Goal: Task Accomplishment & Management: Use online tool/utility

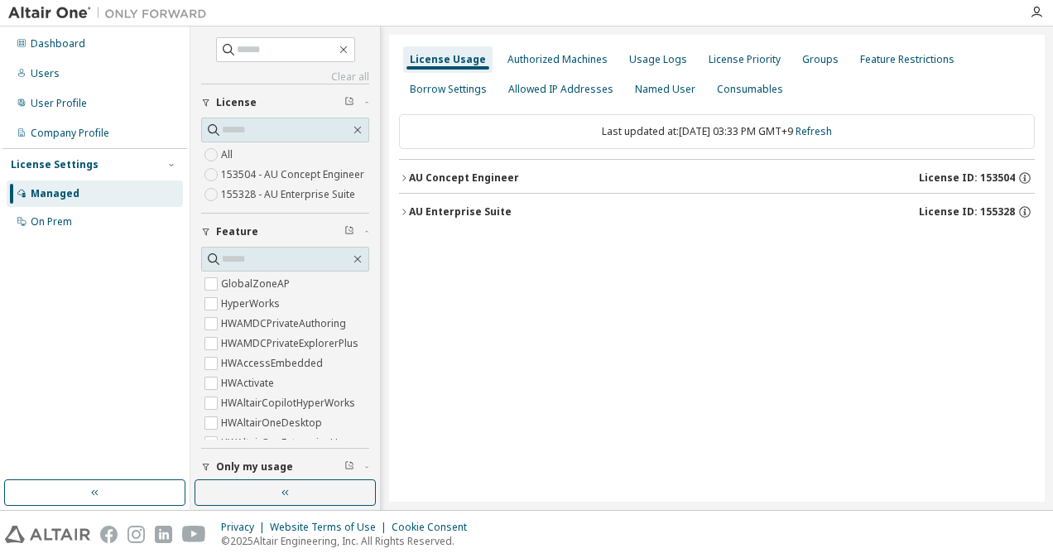
click at [416, 177] on div "AU Concept Engineer" at bounding box center [464, 177] width 110 height 13
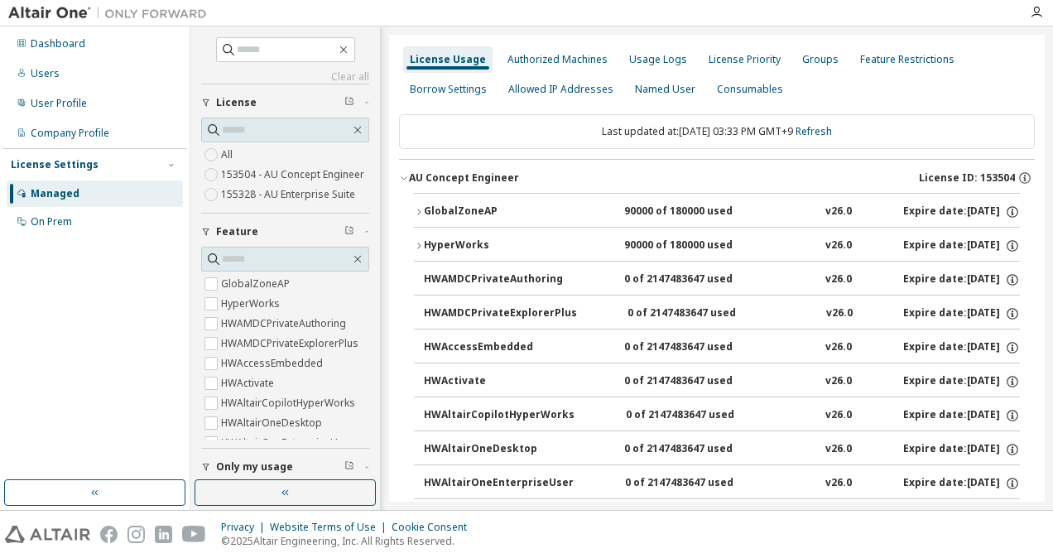
click at [441, 208] on div "GlobalZoneAP" at bounding box center [498, 212] width 149 height 15
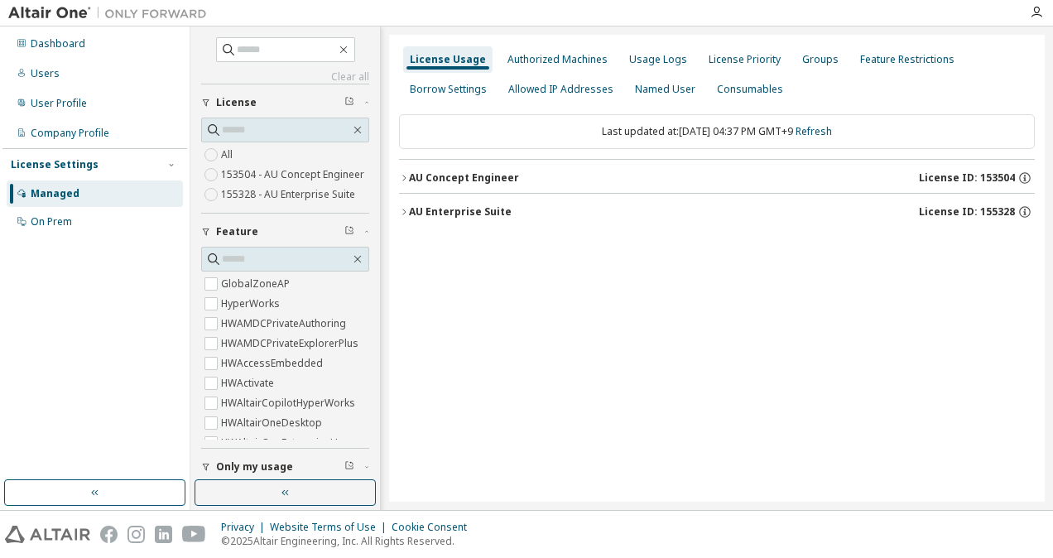
click at [522, 175] on div "AU Concept Engineer License ID: 153504" at bounding box center [722, 178] width 626 height 15
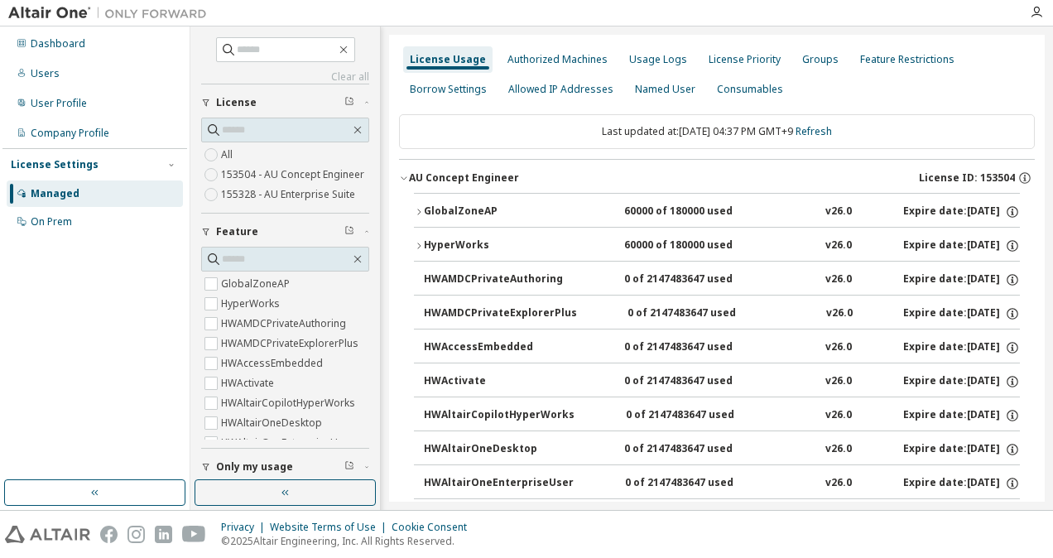
click at [475, 211] on div "GlobalZoneAP" at bounding box center [498, 212] width 149 height 15
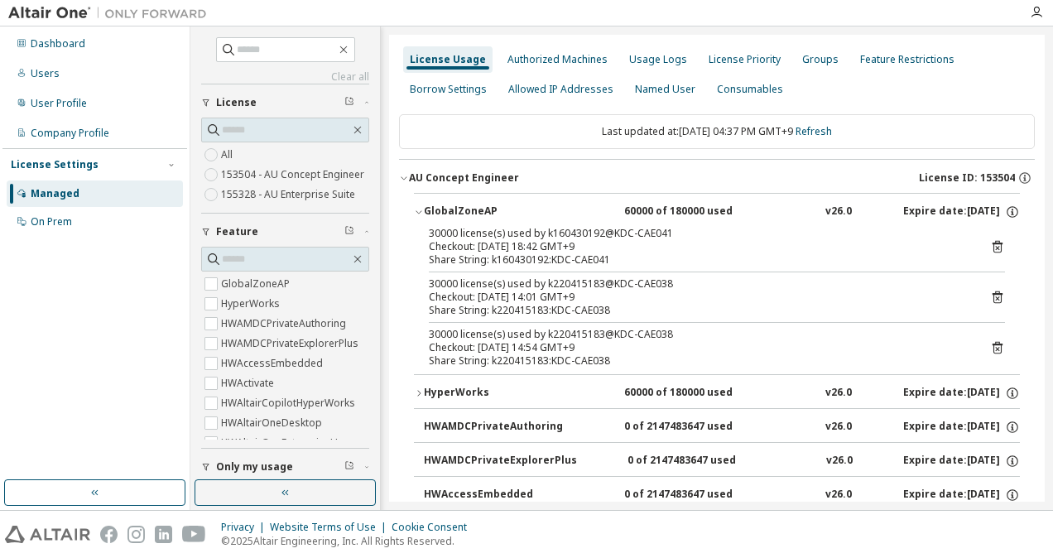
click at [992, 293] on icon at bounding box center [997, 297] width 15 height 15
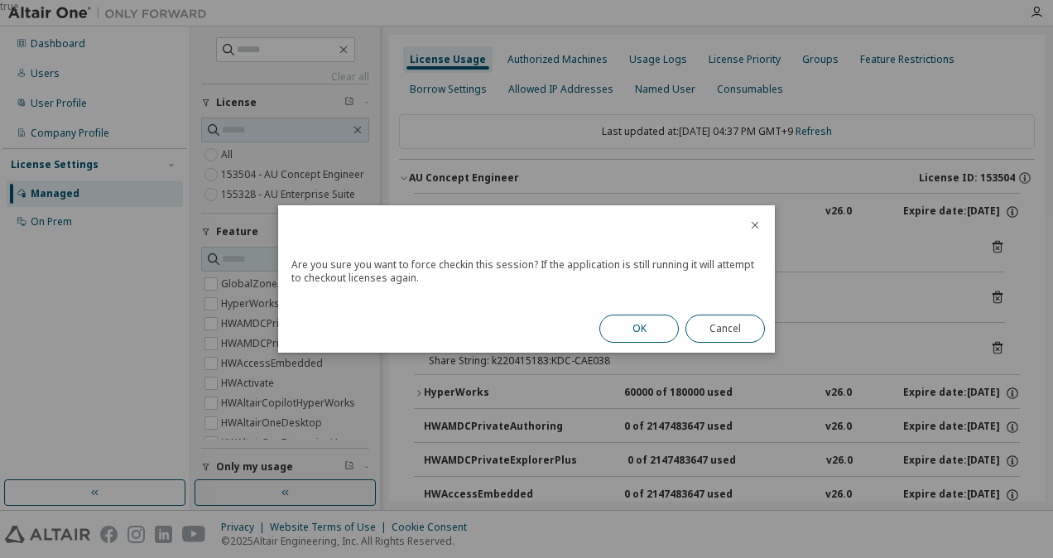
click at [623, 324] on button "OK" at bounding box center [640, 329] width 80 height 28
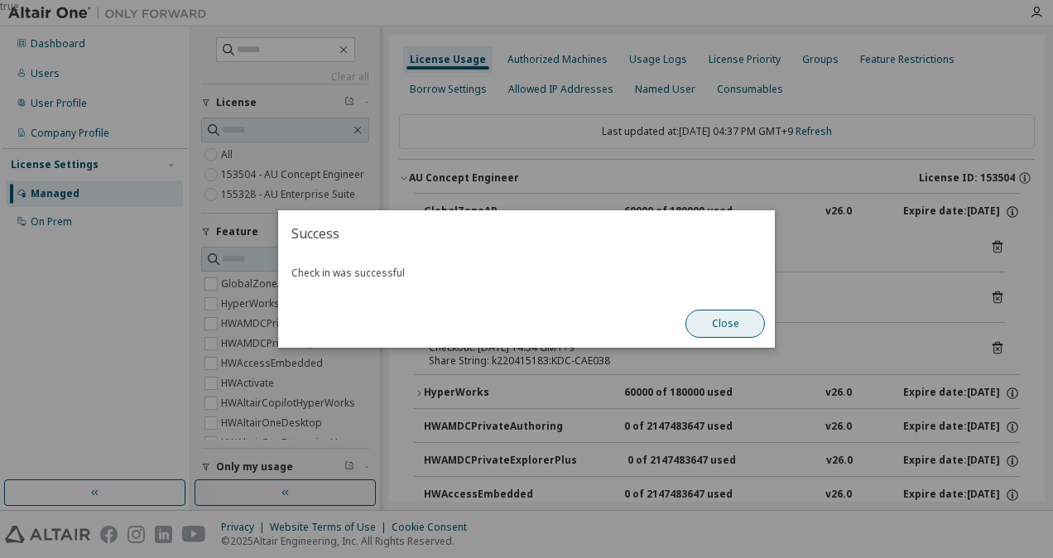
click at [726, 330] on button "Close" at bounding box center [726, 324] width 80 height 28
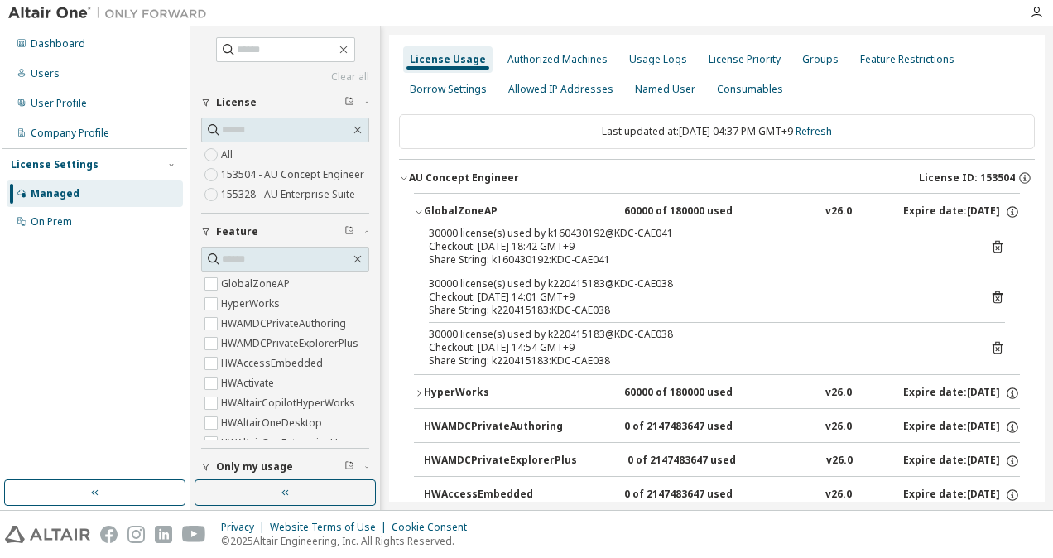
click at [995, 345] on icon at bounding box center [997, 347] width 15 height 15
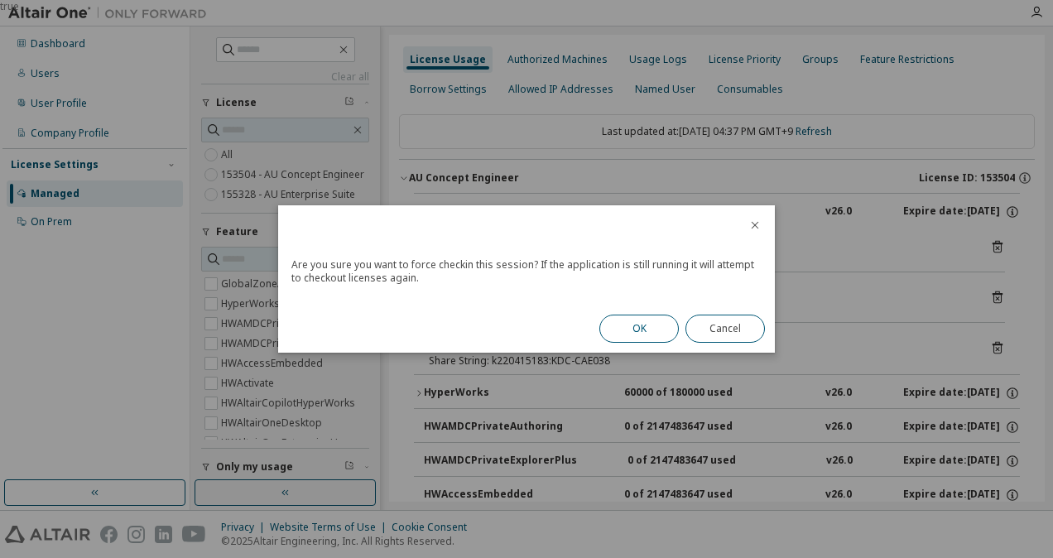
click at [648, 338] on button "OK" at bounding box center [640, 329] width 80 height 28
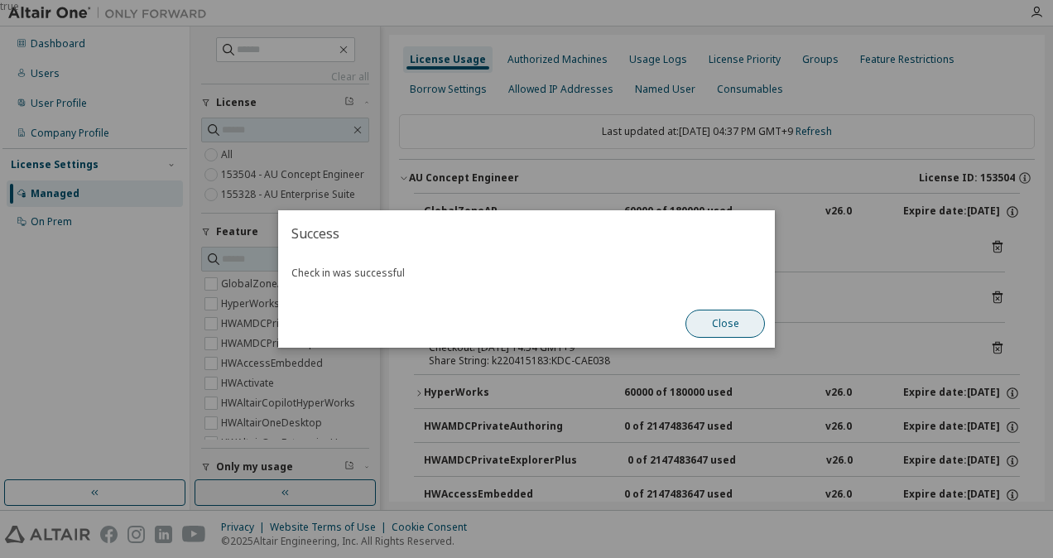
click at [711, 323] on button "Close" at bounding box center [726, 324] width 80 height 28
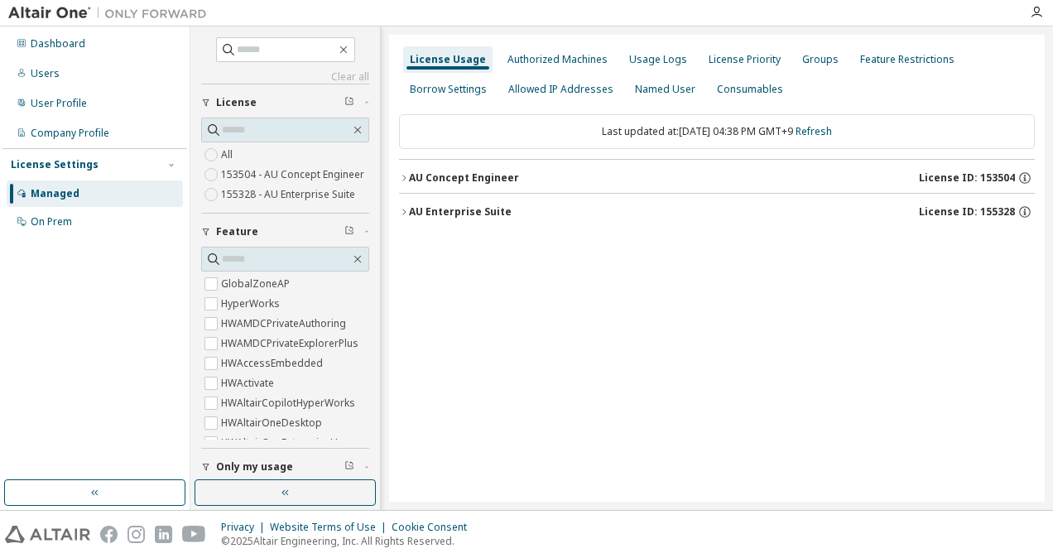
click at [437, 176] on div "AU Concept Engineer" at bounding box center [464, 177] width 110 height 13
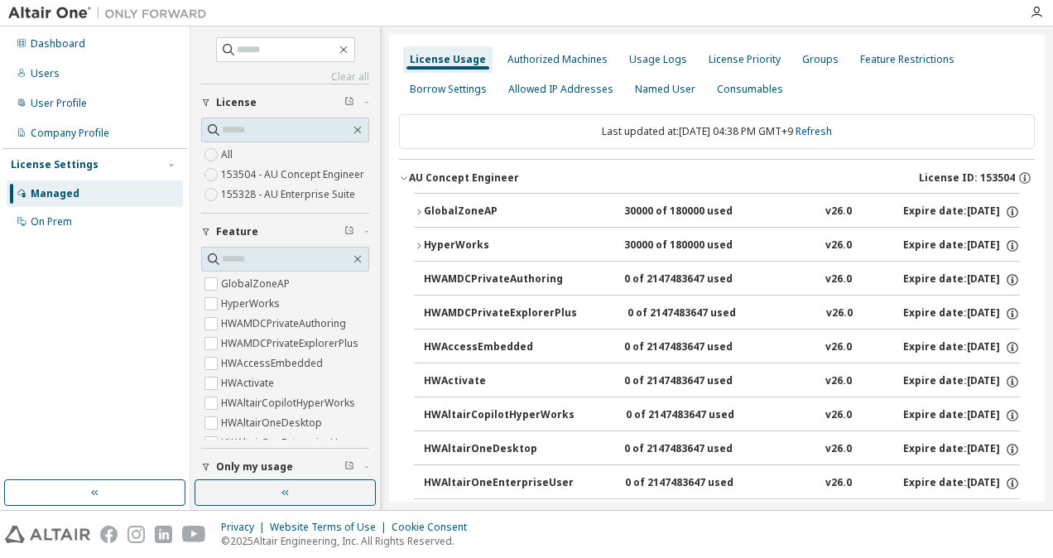
click at [453, 208] on div "GlobalZoneAP" at bounding box center [498, 212] width 149 height 15
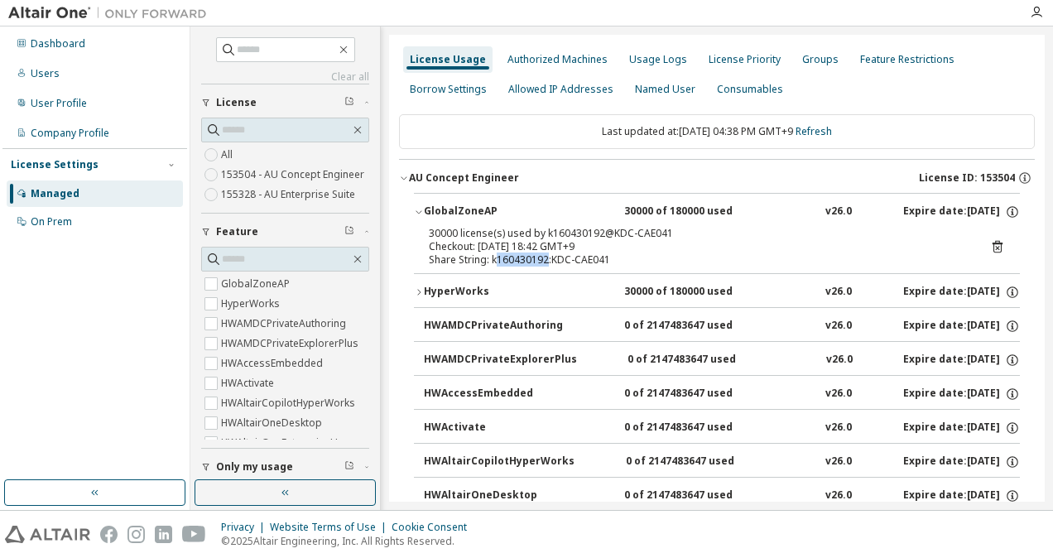
drag, startPoint x: 495, startPoint y: 257, endPoint x: 547, endPoint y: 255, distance: 51.4
click at [547, 255] on div "Share String: k160430192:KDC-CAE041" at bounding box center [697, 259] width 537 height 13
copy div "160430192"
click at [990, 245] on icon at bounding box center [997, 246] width 15 height 15
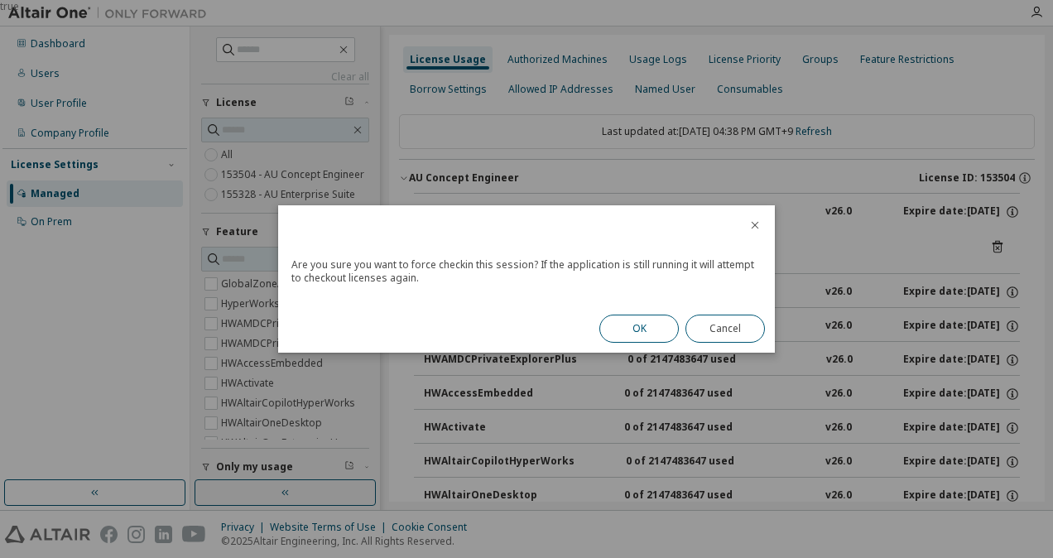
click at [643, 323] on button "OK" at bounding box center [640, 329] width 80 height 28
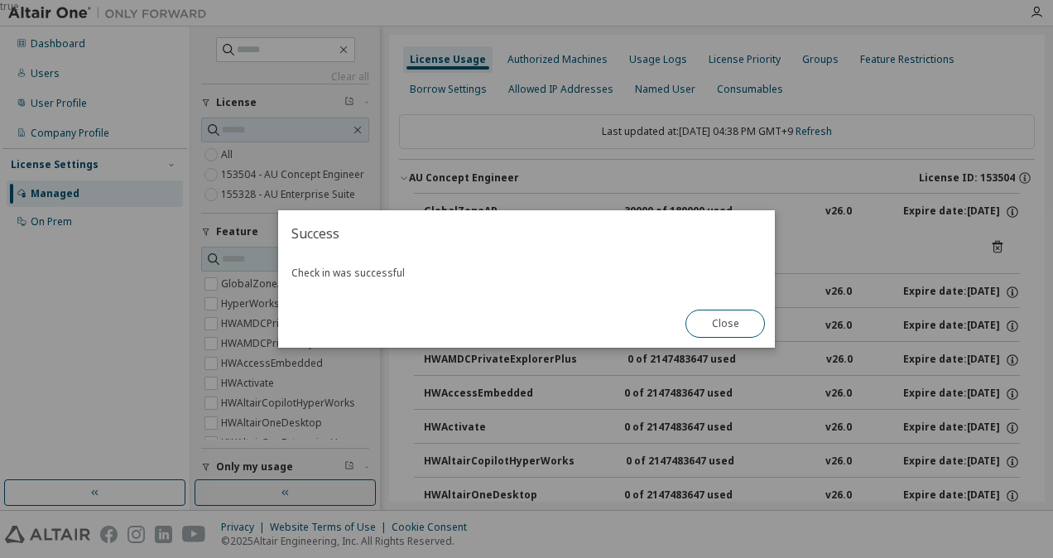
click at [721, 324] on button "Close" at bounding box center [726, 324] width 80 height 28
